Goal: Find specific page/section: Find specific page/section

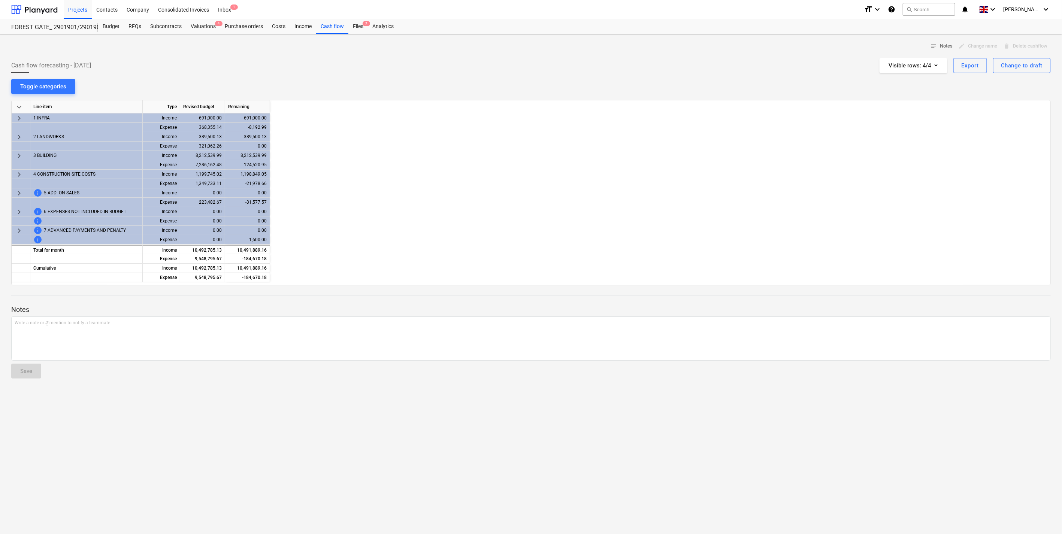
scroll to position [0, 1018]
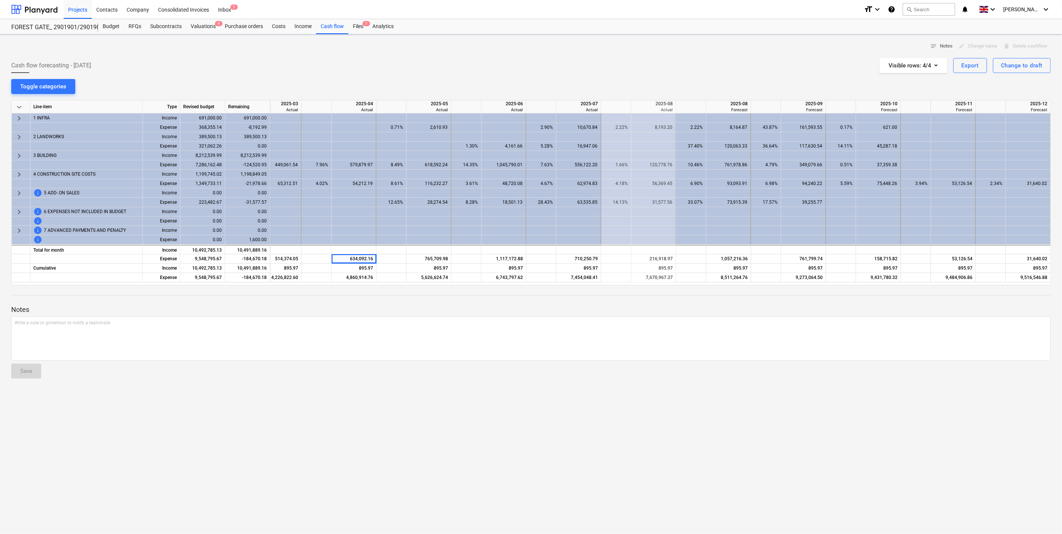
click at [405, 55] on div at bounding box center [531, 55] width 1040 height 6
drag, startPoint x: 453, startPoint y: 64, endPoint x: 452, endPoint y: 72, distance: 7.6
click at [452, 64] on div "Cash flow forecasting - [DATE] Visible rows : 4/4 Export Change to draft" at bounding box center [531, 65] width 1040 height 15
click at [451, 71] on div "Cash flow forecasting - [DATE] Visible rows : 4/4 Export Change to draft" at bounding box center [531, 65] width 1040 height 15
click at [451, 62] on div "Cash flow forecasting - [DATE] Visible rows : 4/4 Export Change to draft" at bounding box center [531, 65] width 1040 height 15
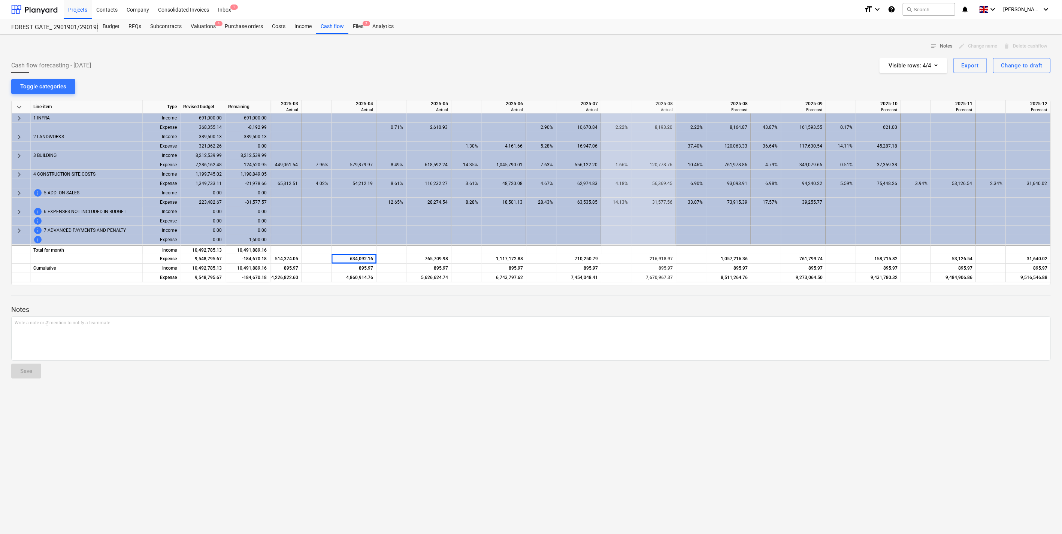
click at [450, 62] on div "Cash flow forecasting - [DATE] Visible rows : 4/4 Export Change to draft" at bounding box center [531, 65] width 1040 height 15
click at [450, 63] on div "Cash flow forecasting - [DATE] Visible rows : 4/4 Export Change to draft" at bounding box center [531, 65] width 1040 height 15
click at [450, 64] on div "Cash flow forecasting - [DATE] Visible rows : 4/4 Export Change to draft" at bounding box center [531, 65] width 1040 height 15
click at [451, 63] on div "Cash flow forecasting - [DATE] Visible rows : 4/4 Export Change to draft" at bounding box center [531, 65] width 1040 height 15
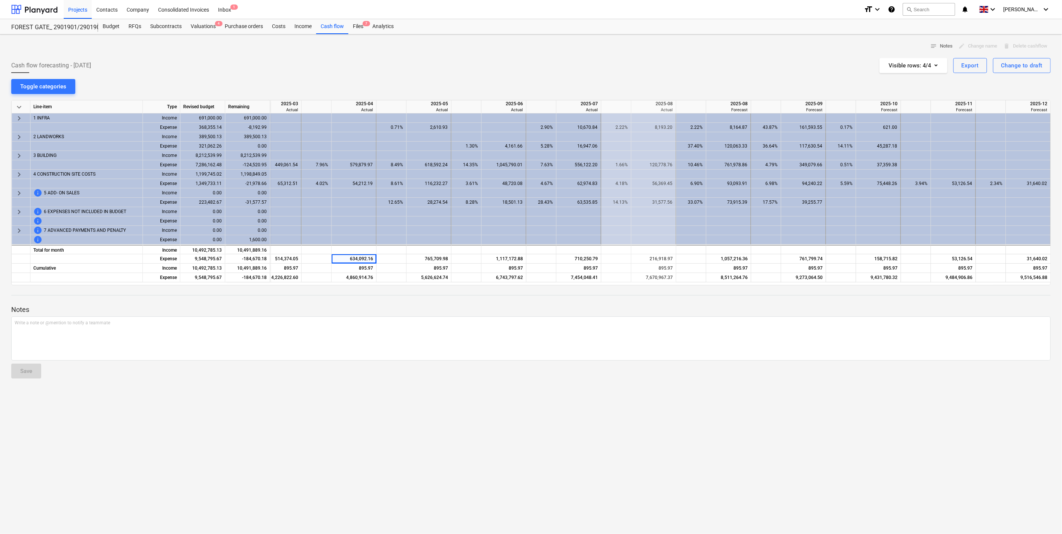
click at [451, 61] on div "Cash flow forecasting - [DATE] Visible rows : 4/4 Export Change to draft" at bounding box center [531, 65] width 1040 height 15
click at [451, 64] on div "Cash flow forecasting - [DATE] Visible rows : 4/4 Export Change to draft" at bounding box center [531, 65] width 1040 height 15
click at [450, 64] on div "Cash flow forecasting - [DATE] Visible rows : 4/4 Export Change to draft" at bounding box center [531, 65] width 1040 height 15
click at [452, 34] on div "FOREST GATE_ 2901901/2901902/2901903 Budget RFQs Subcontracts Valuations 4 Purc…" at bounding box center [531, 26] width 1062 height 15
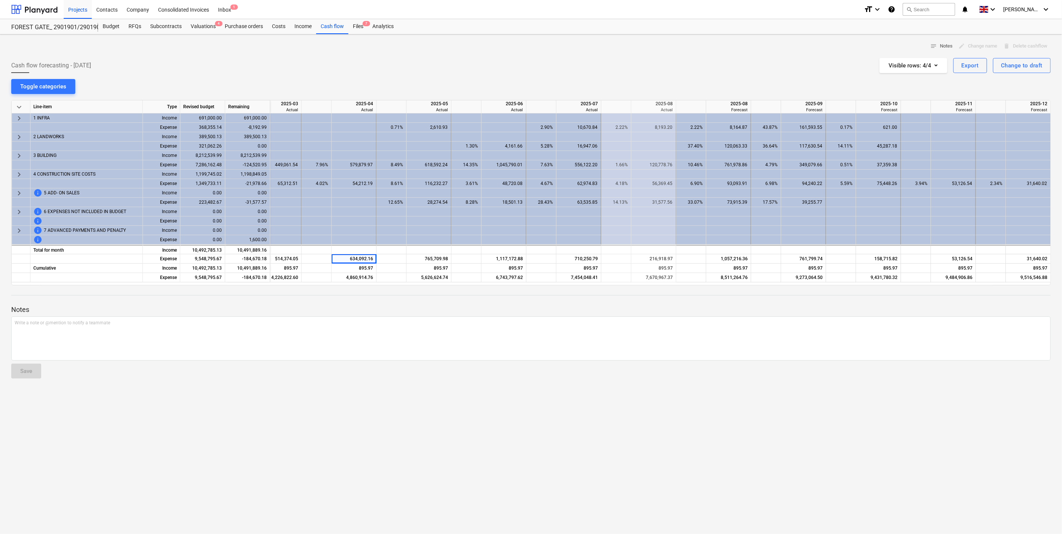
click at [451, 63] on div "Cash flow forecasting - [DATE] Visible rows : 4/4 Export Change to draft" at bounding box center [531, 65] width 1040 height 15
click at [451, 66] on div "Cash flow forecasting - [DATE] Visible rows : 4/4 Export Change to draft" at bounding box center [531, 65] width 1040 height 15
click at [450, 66] on div "Cash flow forecasting - [DATE] Visible rows : 4/4 Export Change to draft" at bounding box center [531, 65] width 1040 height 15
click at [451, 64] on div "Cash flow forecasting - [DATE] Visible rows : 4/4 Export Change to draft" at bounding box center [531, 65] width 1040 height 15
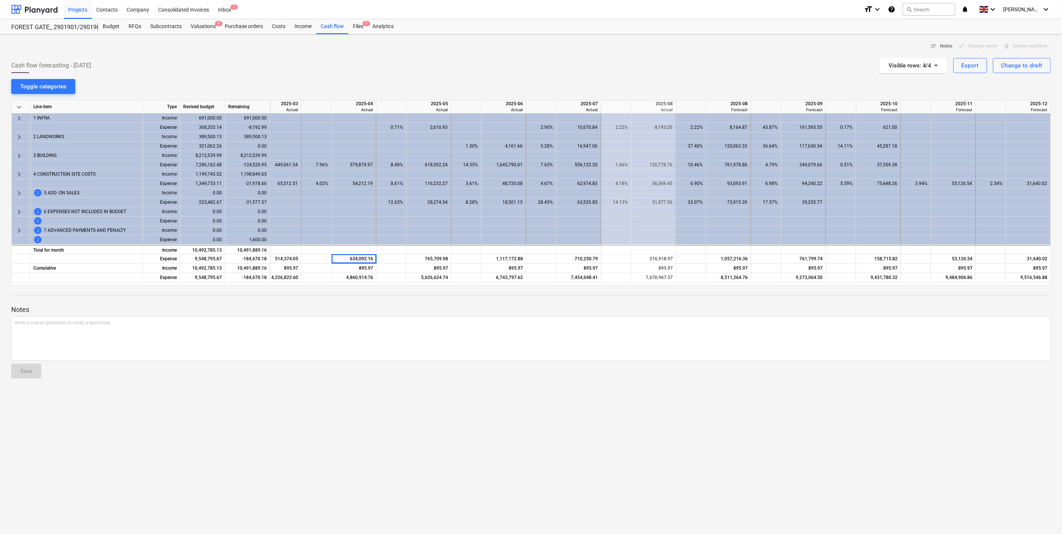
click at [451, 64] on div "Cash flow forecasting - [DATE] Visible rows : 4/4 Export Change to draft" at bounding box center [531, 65] width 1040 height 15
